Goal: Information Seeking & Learning: Learn about a topic

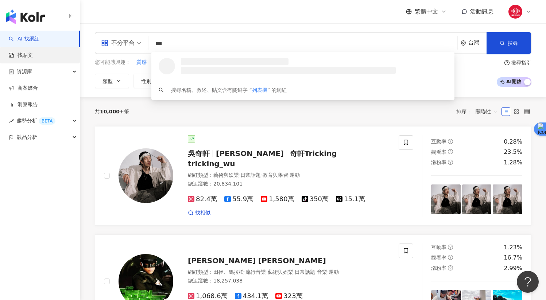
type input "***"
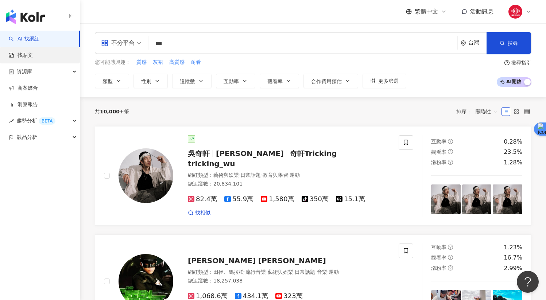
click at [33, 53] on link "找貼文" at bounding box center [21, 55] width 24 height 7
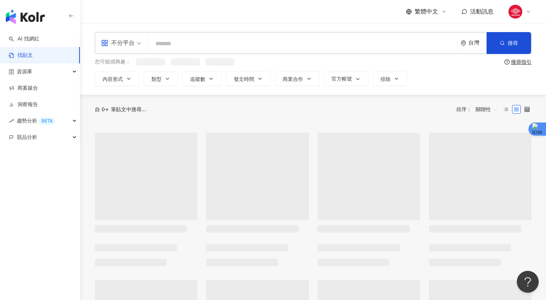
click at [185, 47] on input "search" at bounding box center [302, 44] width 303 height 16
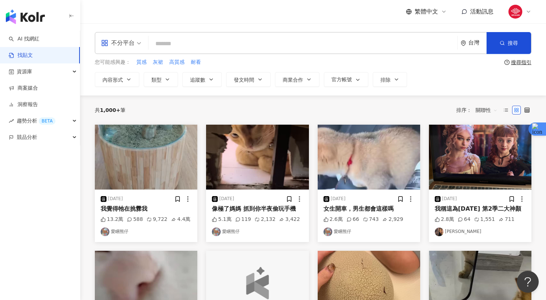
click at [132, 50] on span at bounding box center [121, 42] width 40 height 21
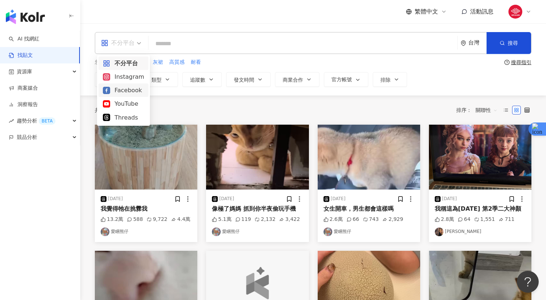
click at [130, 87] on div "Facebook" at bounding box center [123, 90] width 41 height 9
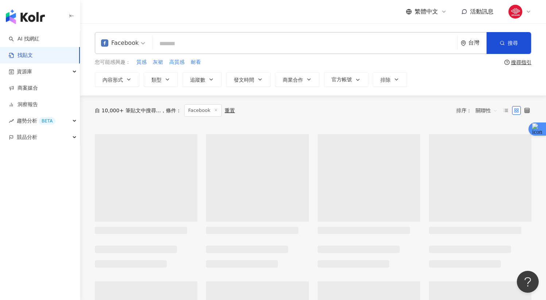
click at [177, 41] on input "search" at bounding box center [304, 44] width 299 height 16
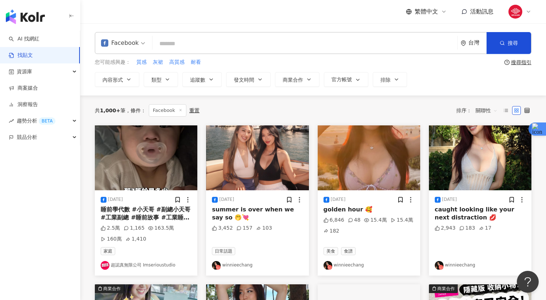
paste input "***"
type input "***"
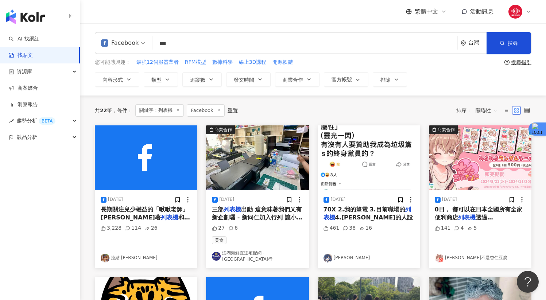
click at [241, 209] on span "出動 這意味著我們又有新企劃囉 - 新同仁加入行列 讓小編頓時覺得真好 - ⚠️ 另外公告：每日中午12:30 - 13:30為午餐時段 同仁皆於 稻鄉 DA…" at bounding box center [257, 234] width 90 height 56
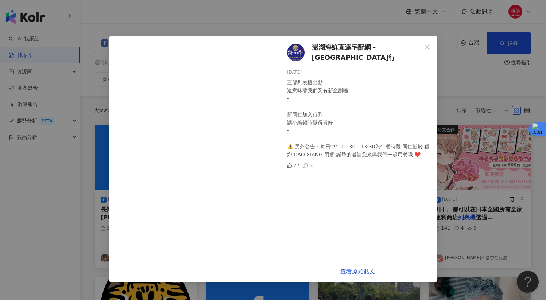
click at [213, 23] on div "澎湖海鮮直達宅配網 - [GEOGRAPHIC_DATA]行 [DATE] 三部列表機出動 這意味著我們又有新企劃囉 - 新同仁加入行列 讓小編頓時覺得真好 …" at bounding box center [273, 150] width 546 height 300
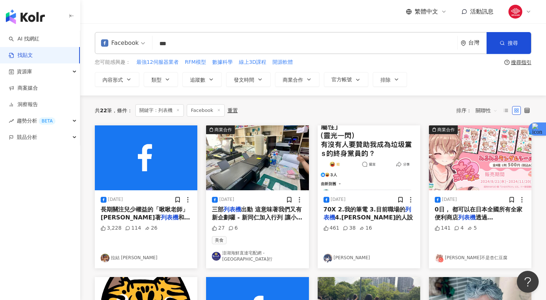
click at [216, 148] on img "button" at bounding box center [257, 157] width 102 height 65
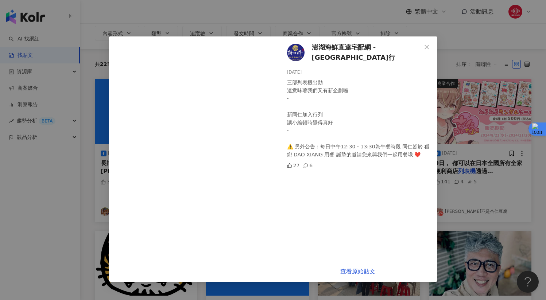
scroll to position [53, 0]
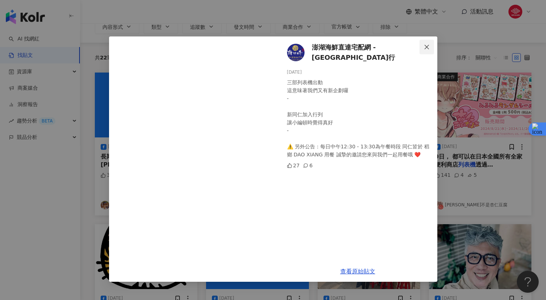
click at [427, 50] on button "Close" at bounding box center [426, 47] width 15 height 15
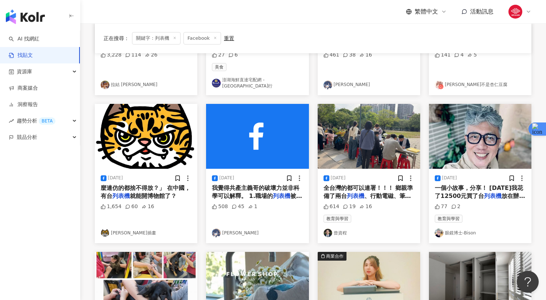
scroll to position [0, 0]
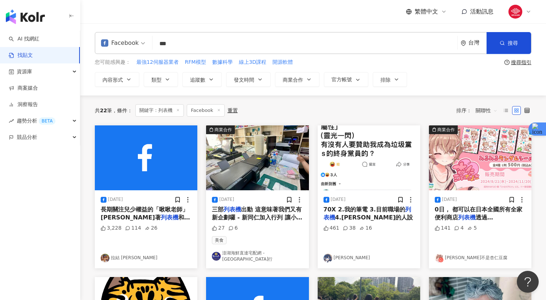
click at [139, 52] on span at bounding box center [123, 42] width 44 height 21
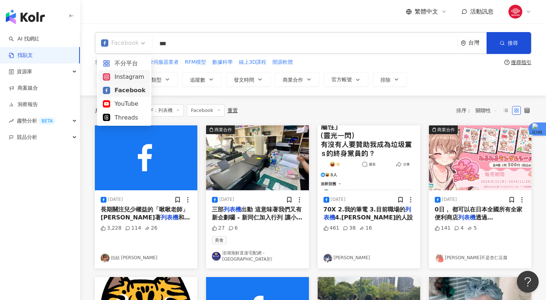
click at [130, 73] on div "Instagram" at bounding box center [124, 76] width 43 height 9
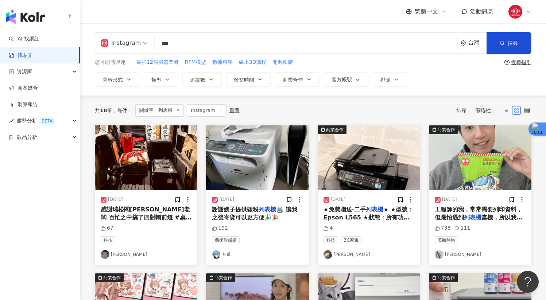
click at [480, 109] on span "關聯性" at bounding box center [487, 111] width 22 height 12
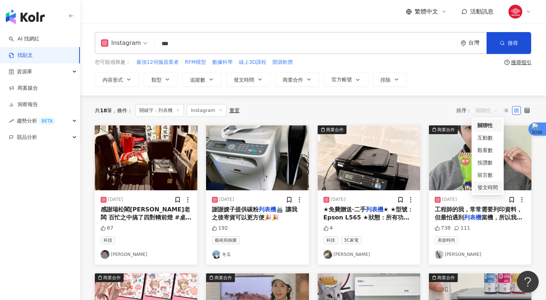
click at [491, 188] on div "發文時間" at bounding box center [487, 187] width 20 height 8
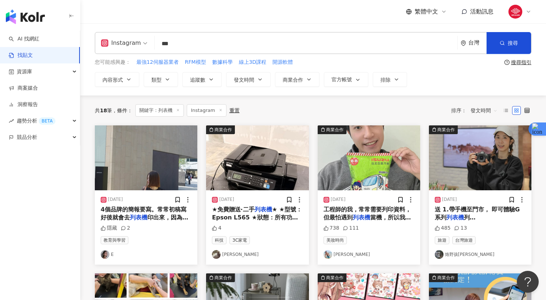
click at [367, 207] on span "工程師的我，常常需要列印資料，但最怕遇到" at bounding box center [367, 213] width 88 height 15
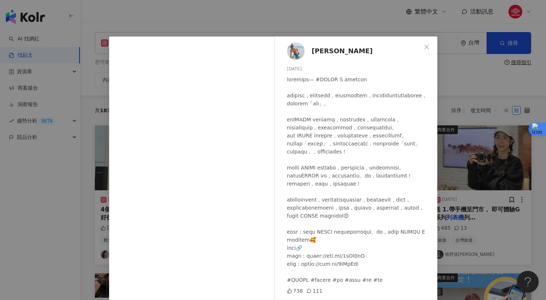
scroll to position [54, 0]
click at [474, 180] on div "[PERSON_NAME][DATE] 738 111 查看原始貼文" at bounding box center [273, 150] width 546 height 300
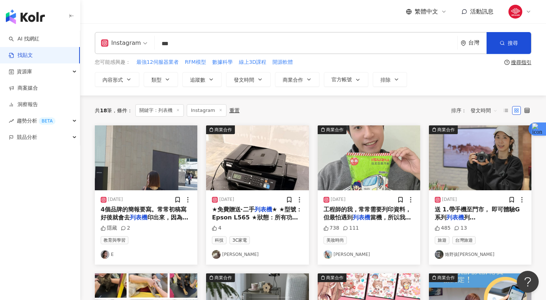
click at [357, 222] on div "[DATE] 工程師的我，常常需要列印資料，但最怕遇到 列表機 當機，所以我們都會在 列表機 旁邊放一 738 111 美妝時尚 [PERSON_NAME]" at bounding box center [369, 227] width 102 height 74
click at [356, 214] on mark "列表機" at bounding box center [362, 217] width 18 height 7
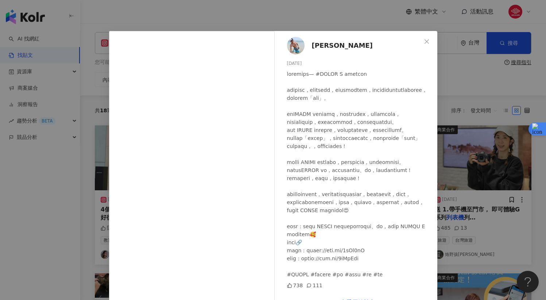
scroll to position [27, 0]
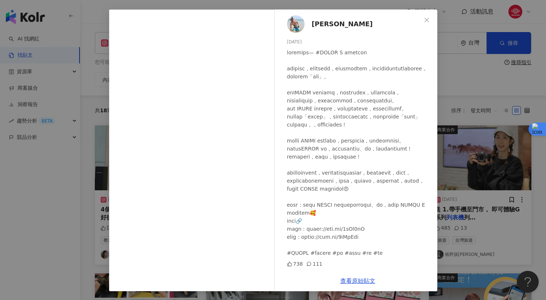
click at [507, 105] on div "[PERSON_NAME][DATE] 738 111 查看原始貼文" at bounding box center [273, 150] width 546 height 300
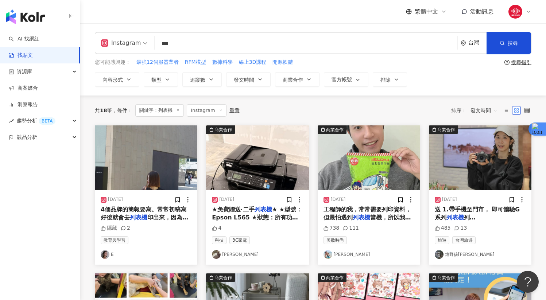
click at [175, 160] on img "button" at bounding box center [146, 157] width 102 height 65
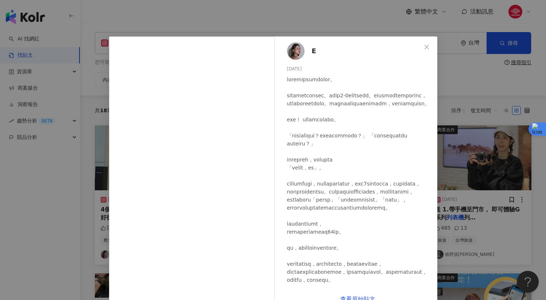
click at [443, 169] on div "E [DATE] 隱藏 2 查看原始貼文" at bounding box center [273, 150] width 546 height 300
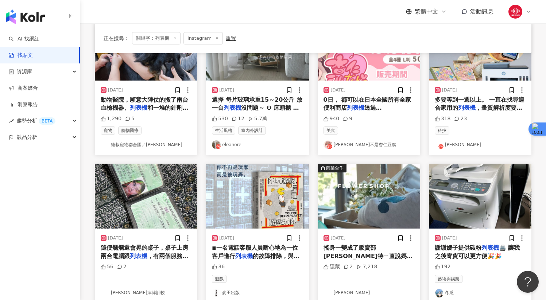
scroll to position [0, 0]
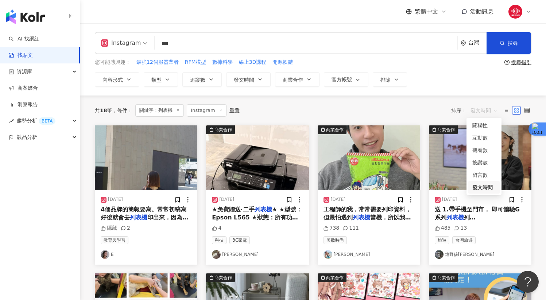
click at [482, 111] on span "發文時間" at bounding box center [483, 111] width 27 height 12
click at [484, 134] on div "互動數" at bounding box center [483, 138] width 23 height 8
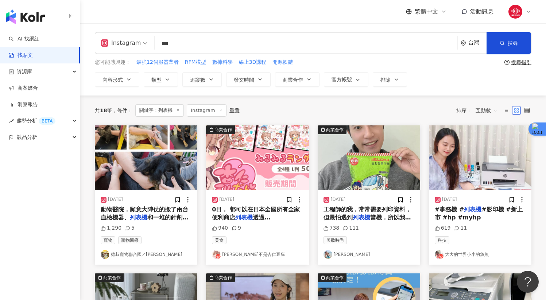
click at [272, 217] on span "透過FamimaPrint功能與服" at bounding box center [244, 221] width 65 height 15
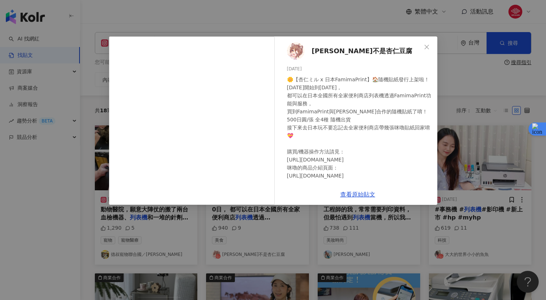
click at [272, 224] on div "杏仁ミル不是杏仁豆腐 [DATE] 🌼【杏仁ミル x 日本FamimaPrint】🏠隨機貼紙發行上架啦！ [DATE]開始到[DATE]， 都可以在日本全國所…" at bounding box center [273, 150] width 546 height 300
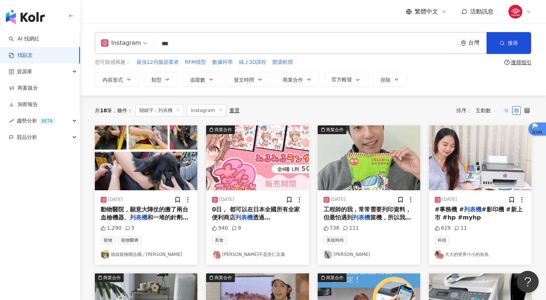
scroll to position [1, 0]
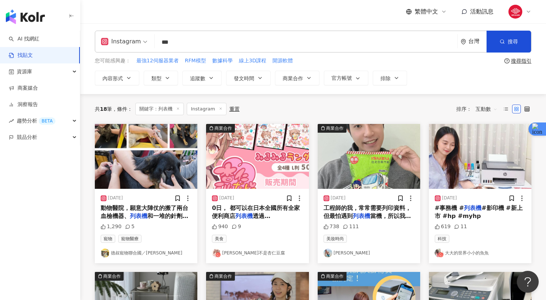
click at [113, 40] on div "Instagram" at bounding box center [121, 42] width 40 height 12
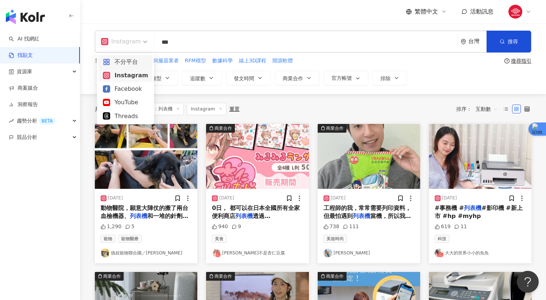
click at [123, 65] on div "不分平台" at bounding box center [125, 61] width 45 height 9
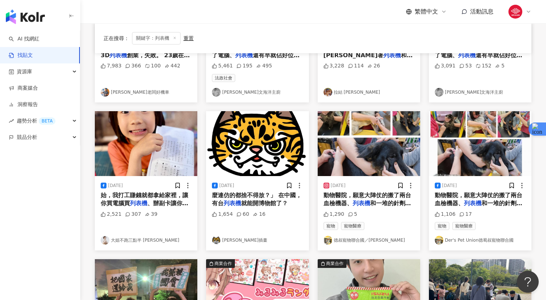
scroll to position [173, 0]
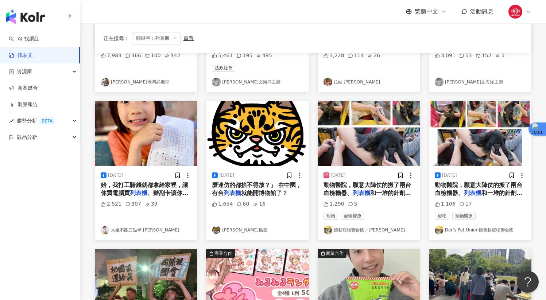
click at [162, 195] on span "、辦副卡讓你刷；你跟媽媽20年來的" at bounding box center [145, 197] width 88 height 15
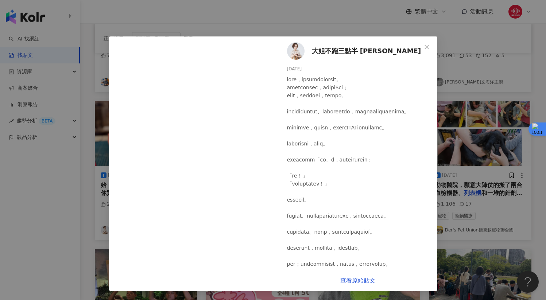
click at [490, 147] on div "大姐不跑三點半 Selena[PERSON_NAME][DATE] 2,521 307 39 查看原始貼文" at bounding box center [273, 150] width 546 height 300
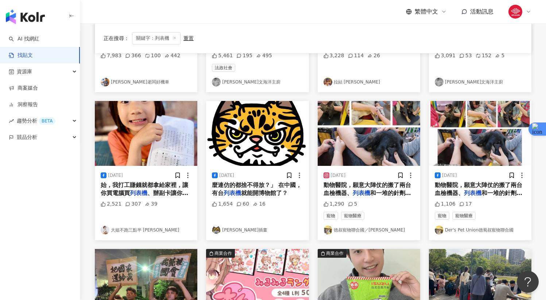
click at [252, 182] on span "麼連仿的都捨不得放？」 在中國，有台" at bounding box center [257, 189] width 90 height 15
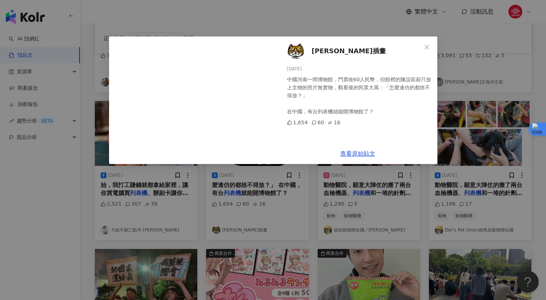
click at [249, 194] on div "[PERSON_NAME]插畫 [DATE] 中國河南一間博物館，門票收60人民幣，但館裡的陳設區卻只放上文物的照片無實物，觀看後的民眾大罵：「怎麼連仿的都捨…" at bounding box center [273, 150] width 546 height 300
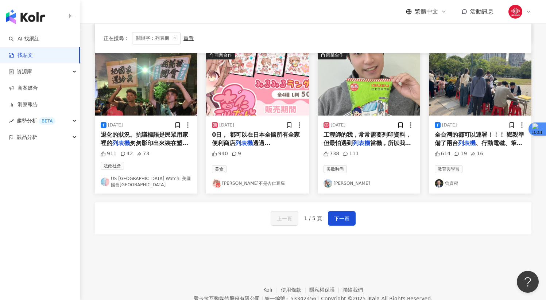
scroll to position [401, 0]
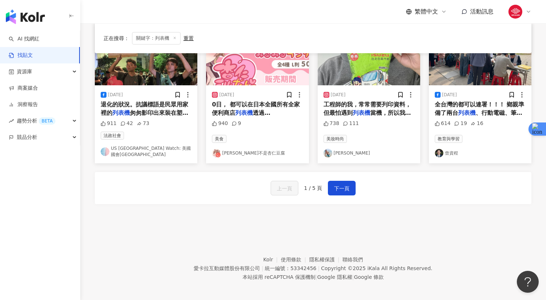
click at [371, 104] on span "工程師的我，常常需要列印資料，但最怕遇到" at bounding box center [367, 108] width 88 height 15
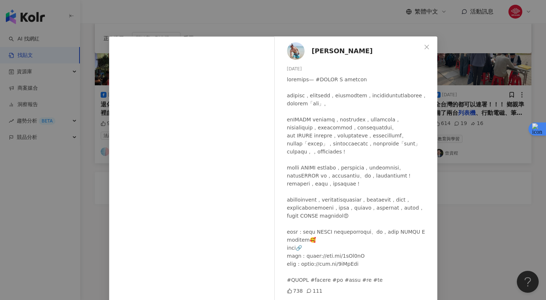
click at [494, 119] on div "[PERSON_NAME][DATE] 738 111 查看原始貼文" at bounding box center [273, 150] width 546 height 300
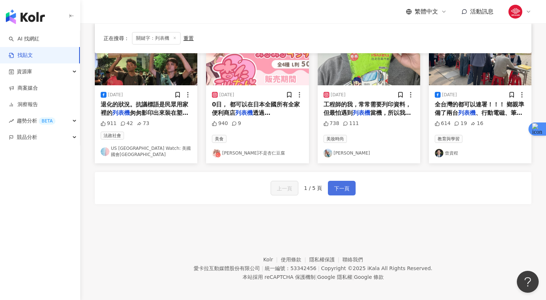
click at [333, 189] on button "下一頁" at bounding box center [342, 188] width 28 height 15
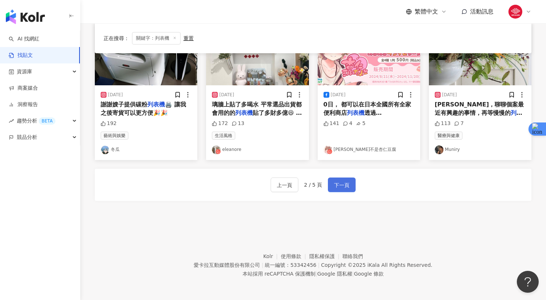
click at [343, 183] on span "下一頁" at bounding box center [341, 185] width 15 height 9
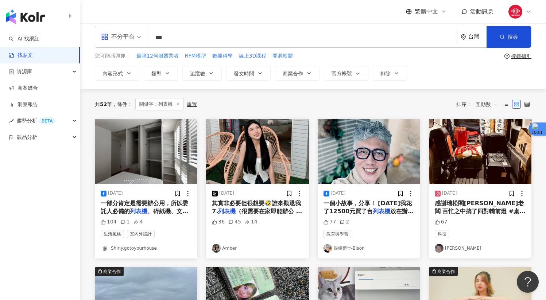
scroll to position [0, 0]
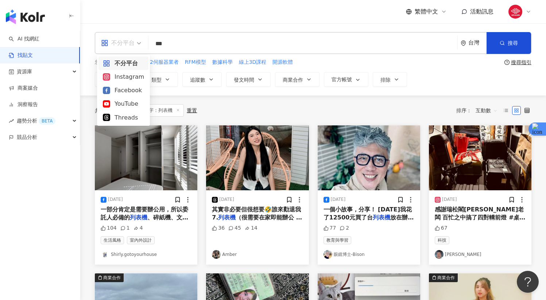
click at [114, 43] on div "不分平台" at bounding box center [118, 43] width 34 height 12
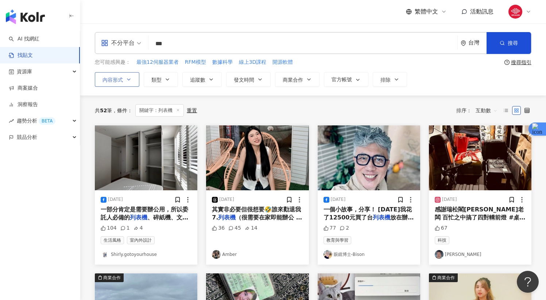
click at [131, 77] on icon "button" at bounding box center [129, 80] width 6 height 6
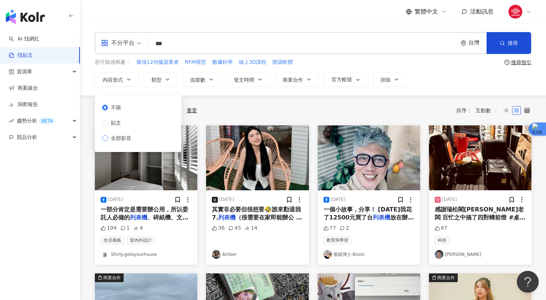
click at [120, 134] on span "全部影音" at bounding box center [121, 138] width 26 height 8
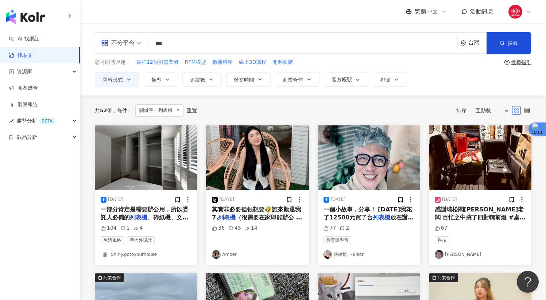
click at [236, 99] on div "共 52 筆 條件 ： 關鍵字：列表機 重置 排序： 互動數" at bounding box center [313, 111] width 437 height 30
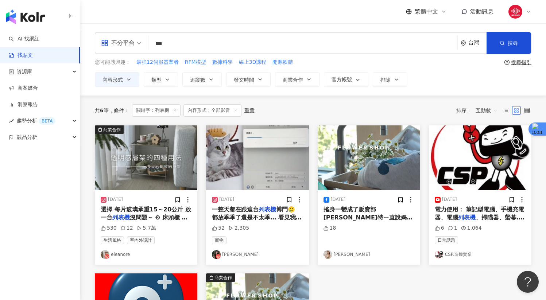
click at [172, 163] on img "button" at bounding box center [146, 157] width 102 height 65
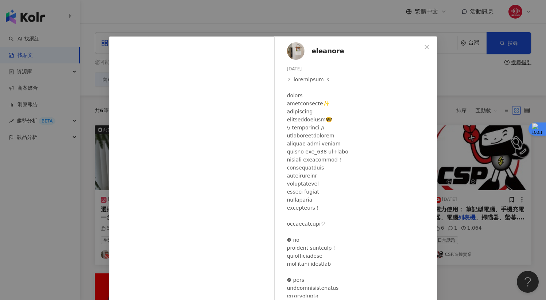
click at [96, 195] on div "eleanore [DATE] 530 12 5.7萬 查看原始貼文" at bounding box center [273, 150] width 546 height 300
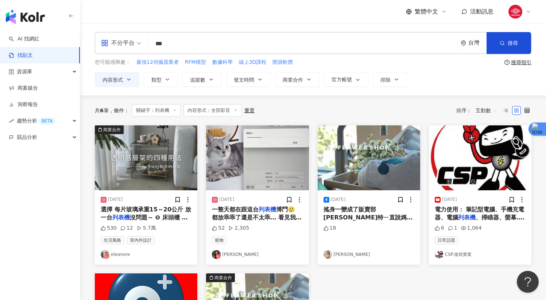
click at [247, 151] on img "button" at bounding box center [257, 157] width 102 height 65
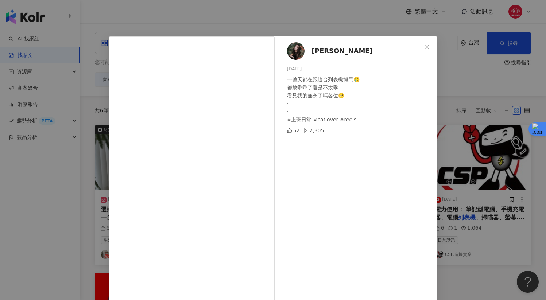
click at [86, 172] on div "[PERSON_NAME] [DATE] 一整天都在跟這台列表機博鬥🥲 都放乖乖了還是不太乖… 看見我的無奈了嗎各位🥺 · · #上班日常 #catlover…" at bounding box center [273, 150] width 546 height 300
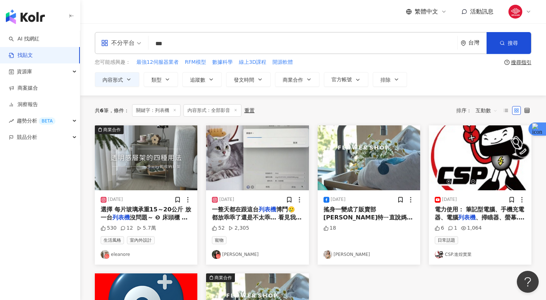
click at [365, 163] on img "button" at bounding box center [369, 157] width 102 height 65
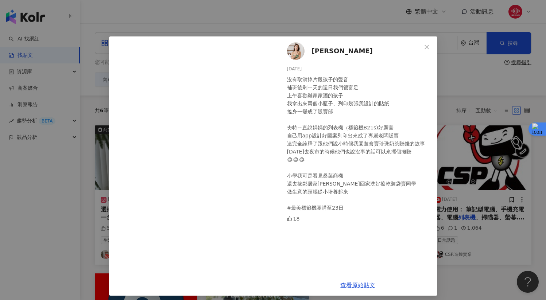
click at [455, 103] on div "[PERSON_NAME] [DATE] 沒有取消掉片段孩子的聲音 補班後剩ㄧ天的週日我們很富足 上午喜歡辦家家酒的孩子 我拿出來兩個小瓶子、列印幾張我設計的…" at bounding box center [273, 150] width 546 height 300
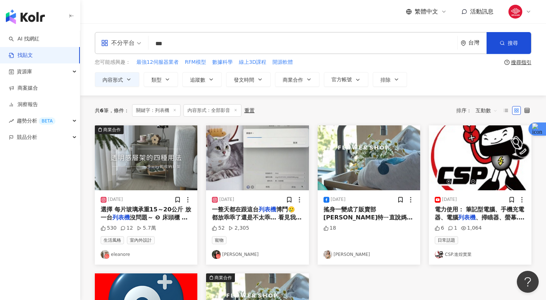
click at [44, 17] on img "button" at bounding box center [25, 16] width 39 height 15
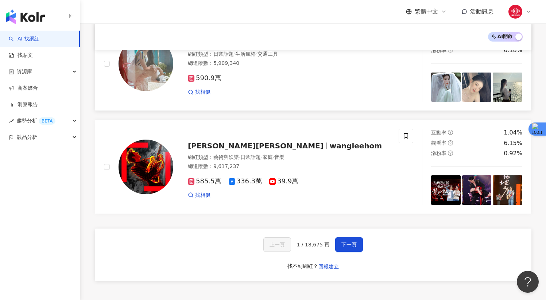
scroll to position [1162, 0]
